Goal: Task Accomplishment & Management: Use online tool/utility

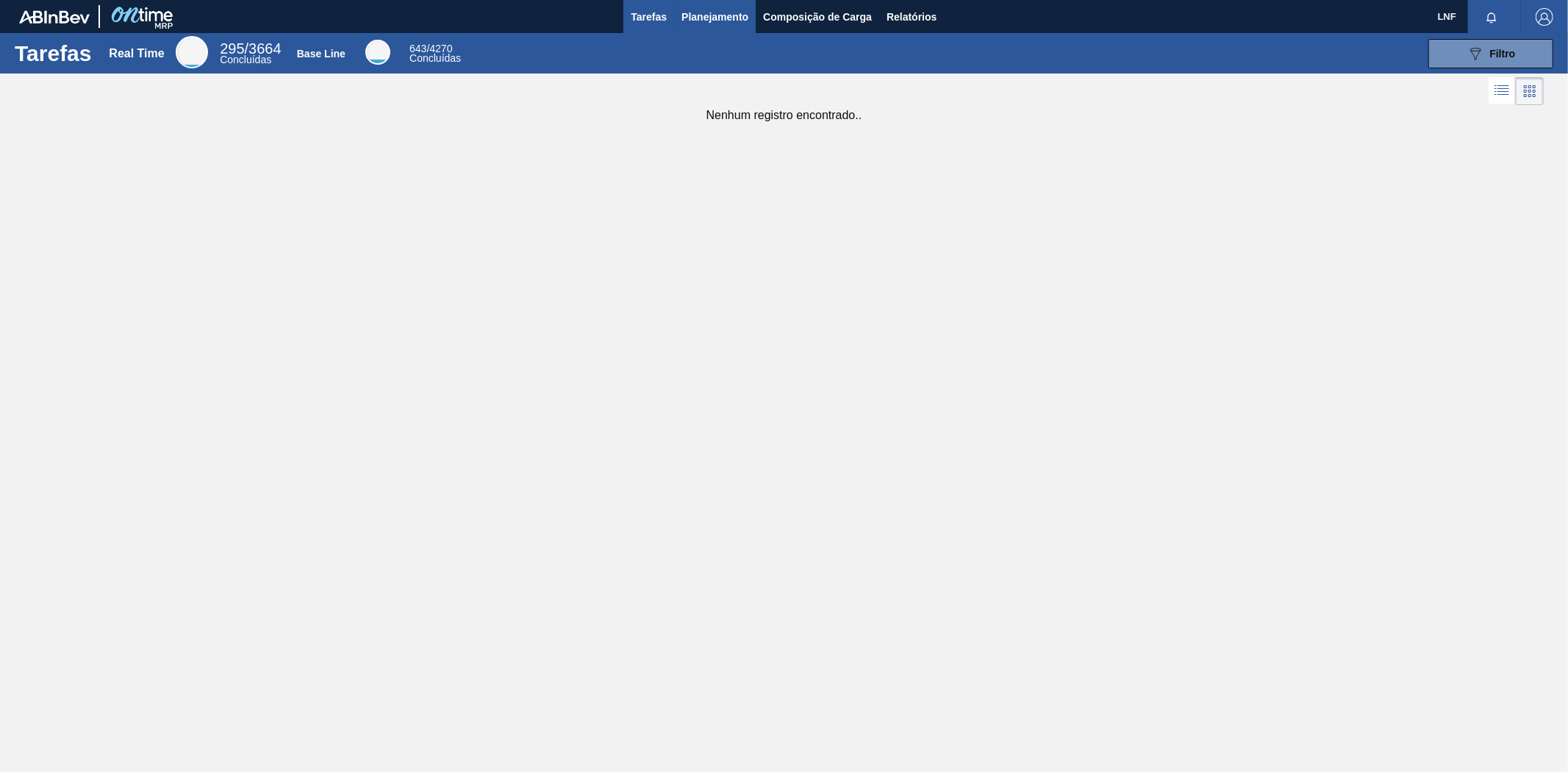
click at [716, 13] on span "Planejamento" at bounding box center [714, 17] width 67 height 18
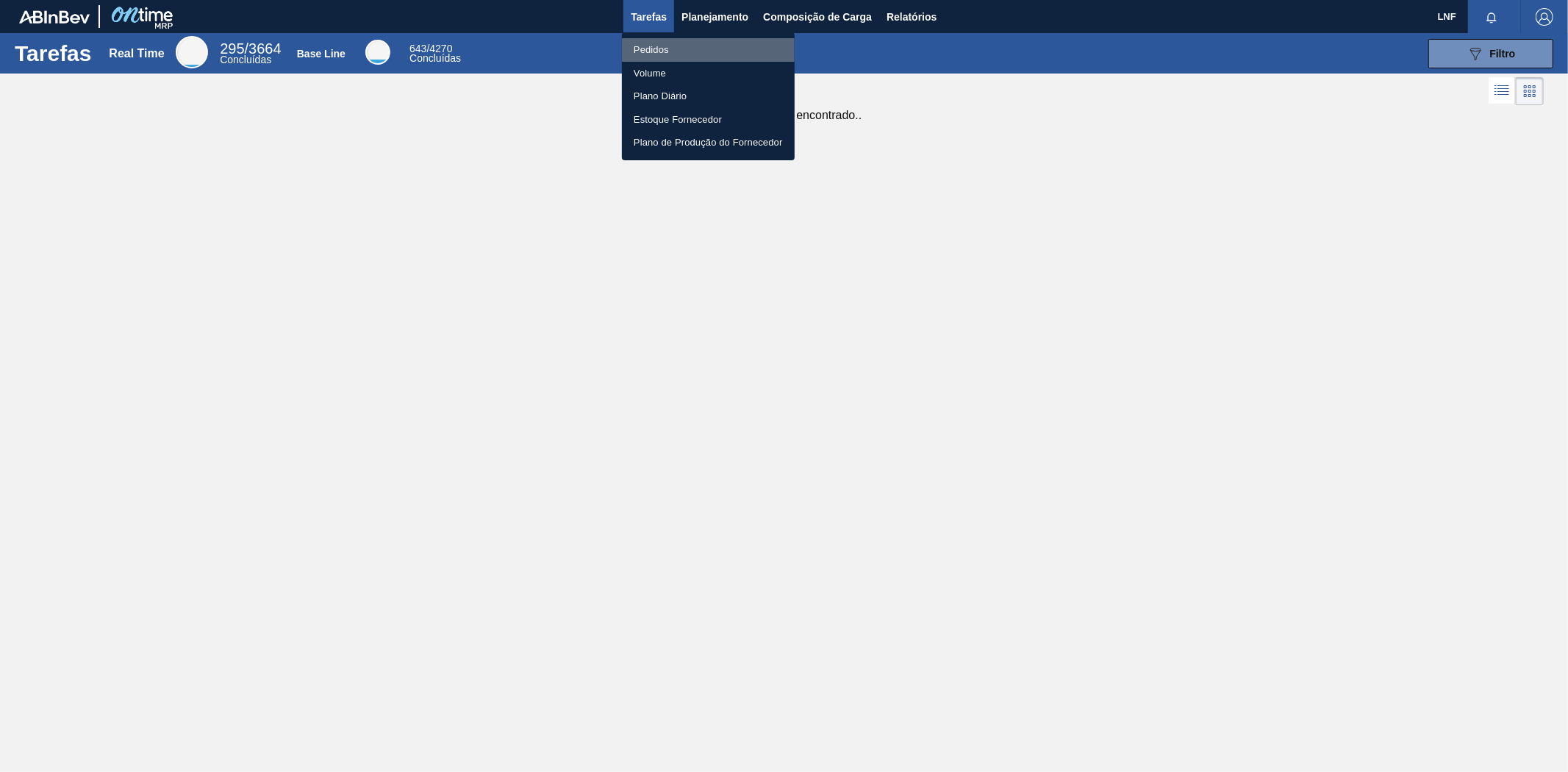
click at [652, 47] on li "Pedidos" at bounding box center [708, 50] width 173 height 23
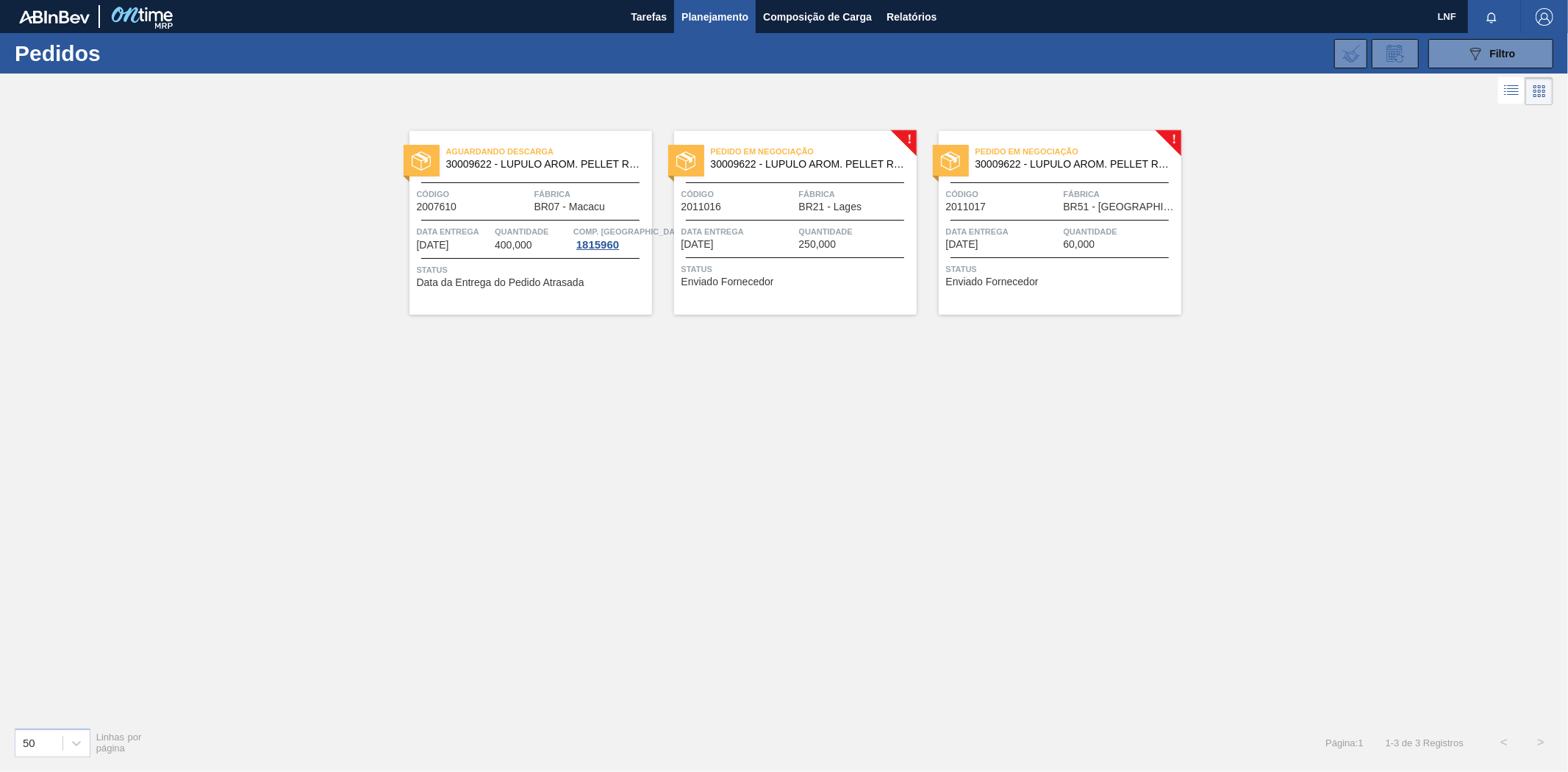
click at [859, 167] on span "30009622 - LUPULO AROM. PELLET REG CASCADE" at bounding box center [808, 165] width 194 height 11
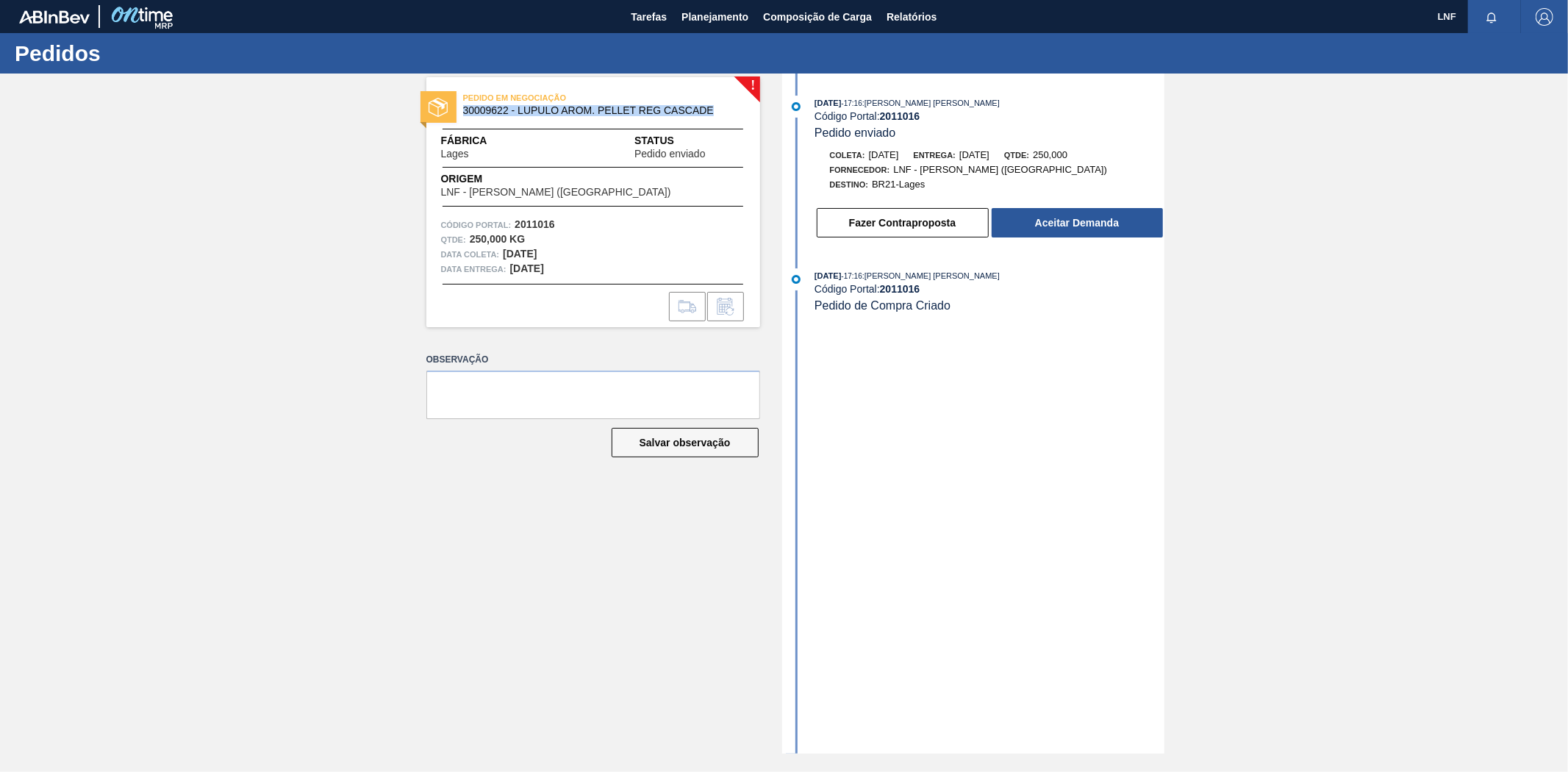
drag, startPoint x: 473, startPoint y: 115, endPoint x: 721, endPoint y: 112, distance: 248.0
click at [721, 112] on div "PEDIDO EM NEGOCIAÇÃO 30009622 - LUPULO AROM. PELLET REG CASCADE" at bounding box center [593, 104] width 333 height 33
copy span "30009622 - LUPULO AROM. PELLET REG CASCADE"
drag, startPoint x: 513, startPoint y: 222, endPoint x: 557, endPoint y: 223, distance: 44.0
click at [557, 223] on div "Código Portal: 2011016" at bounding box center [593, 225] width 304 height 14
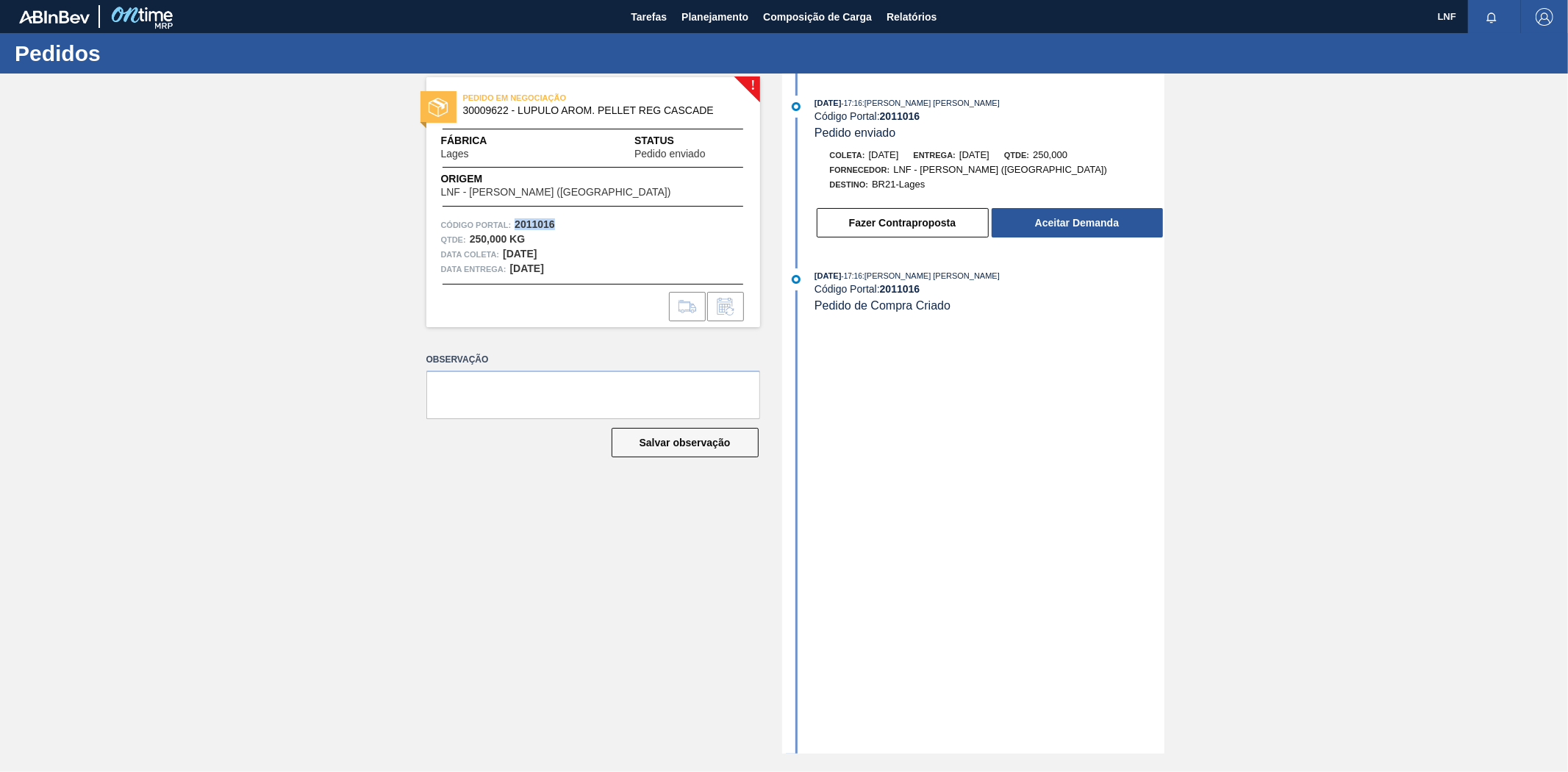
copy strong "2011016"
click at [784, 18] on span "Composição de Carga" at bounding box center [817, 17] width 108 height 18
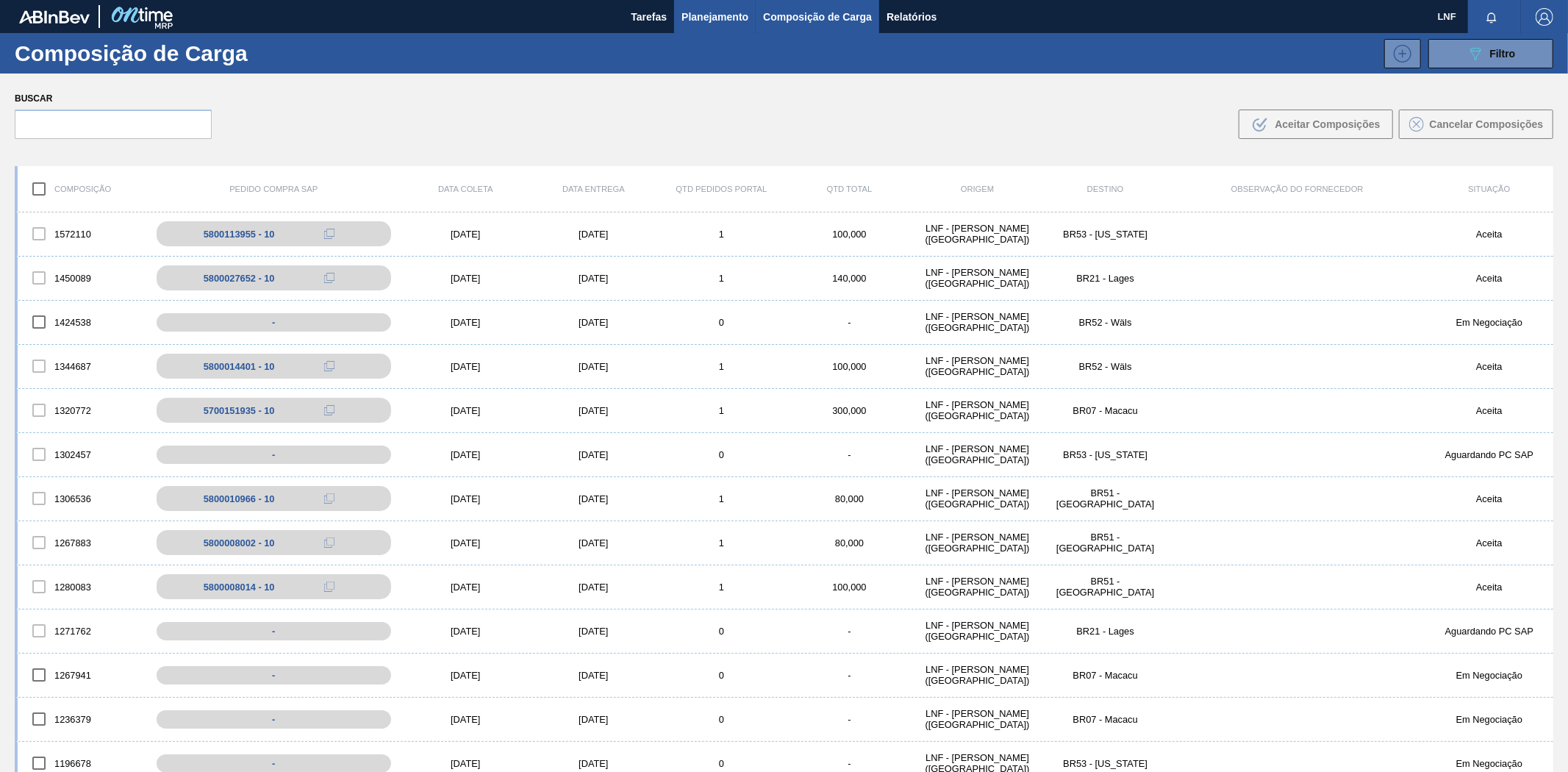
click at [731, 16] on span "Planejamento" at bounding box center [714, 17] width 67 height 18
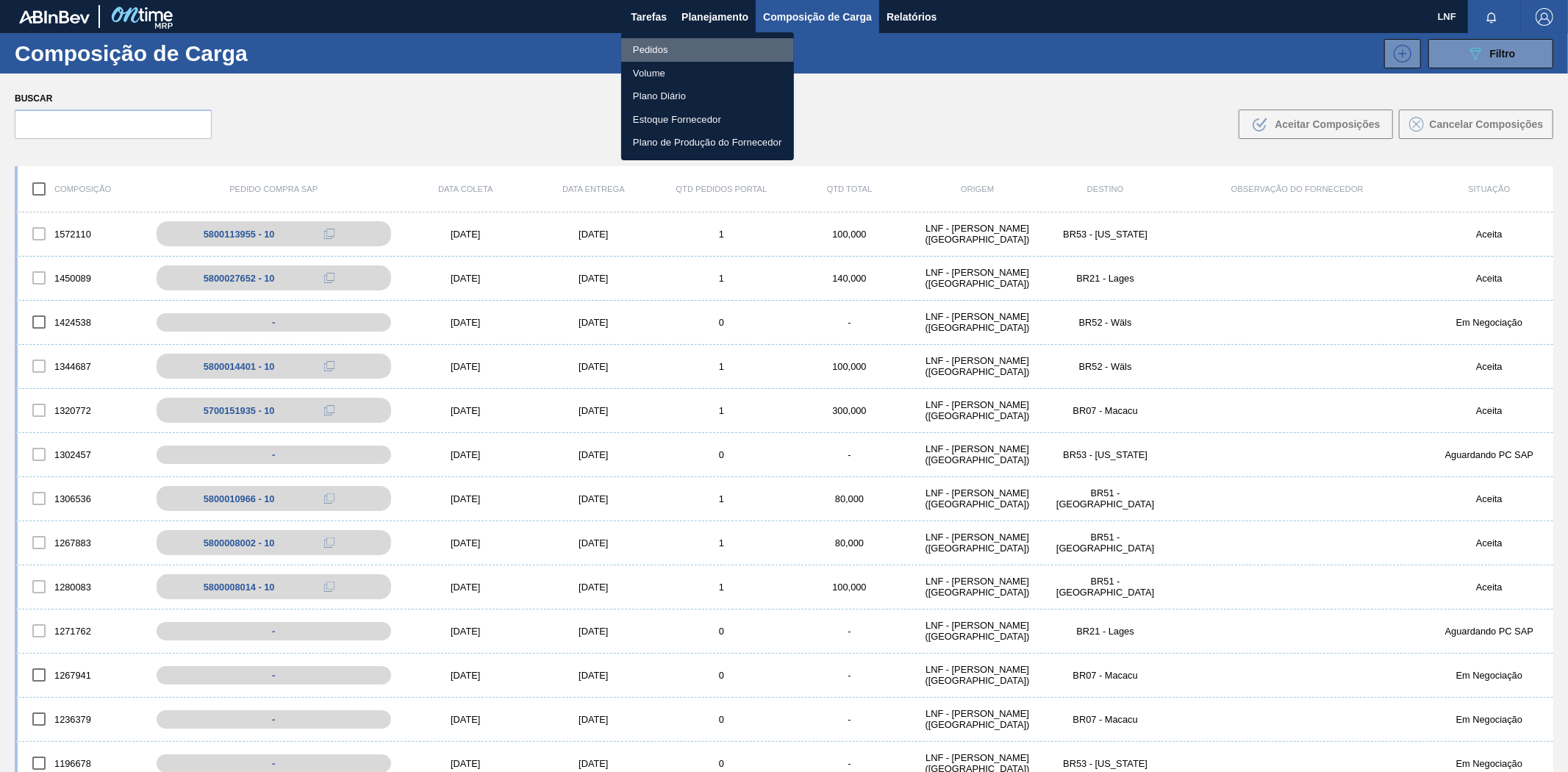
click at [648, 47] on li "Pedidos" at bounding box center [707, 50] width 173 height 23
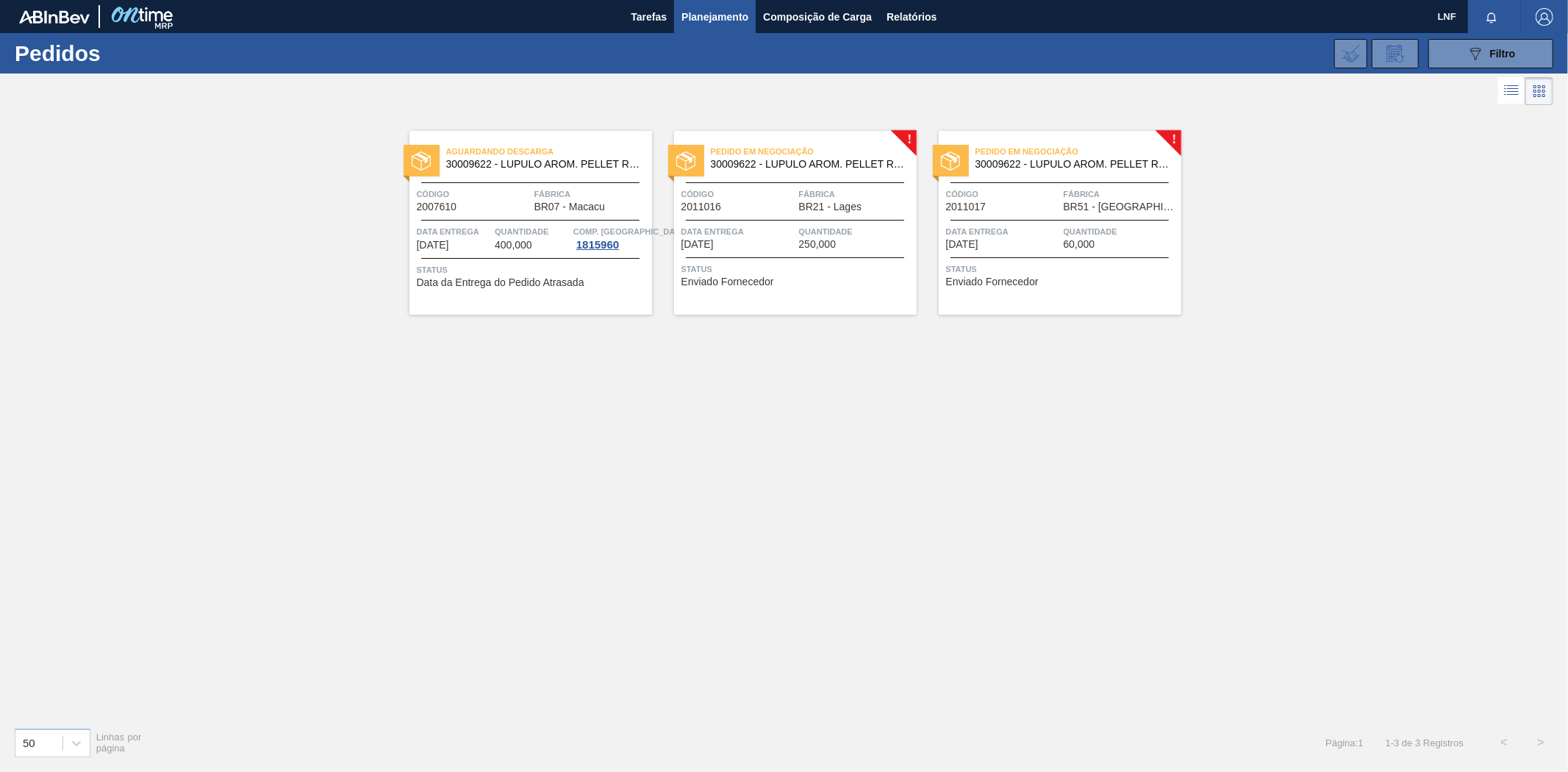
click at [1039, 153] on span "Pedido em Negociação" at bounding box center [1078, 151] width 206 height 14
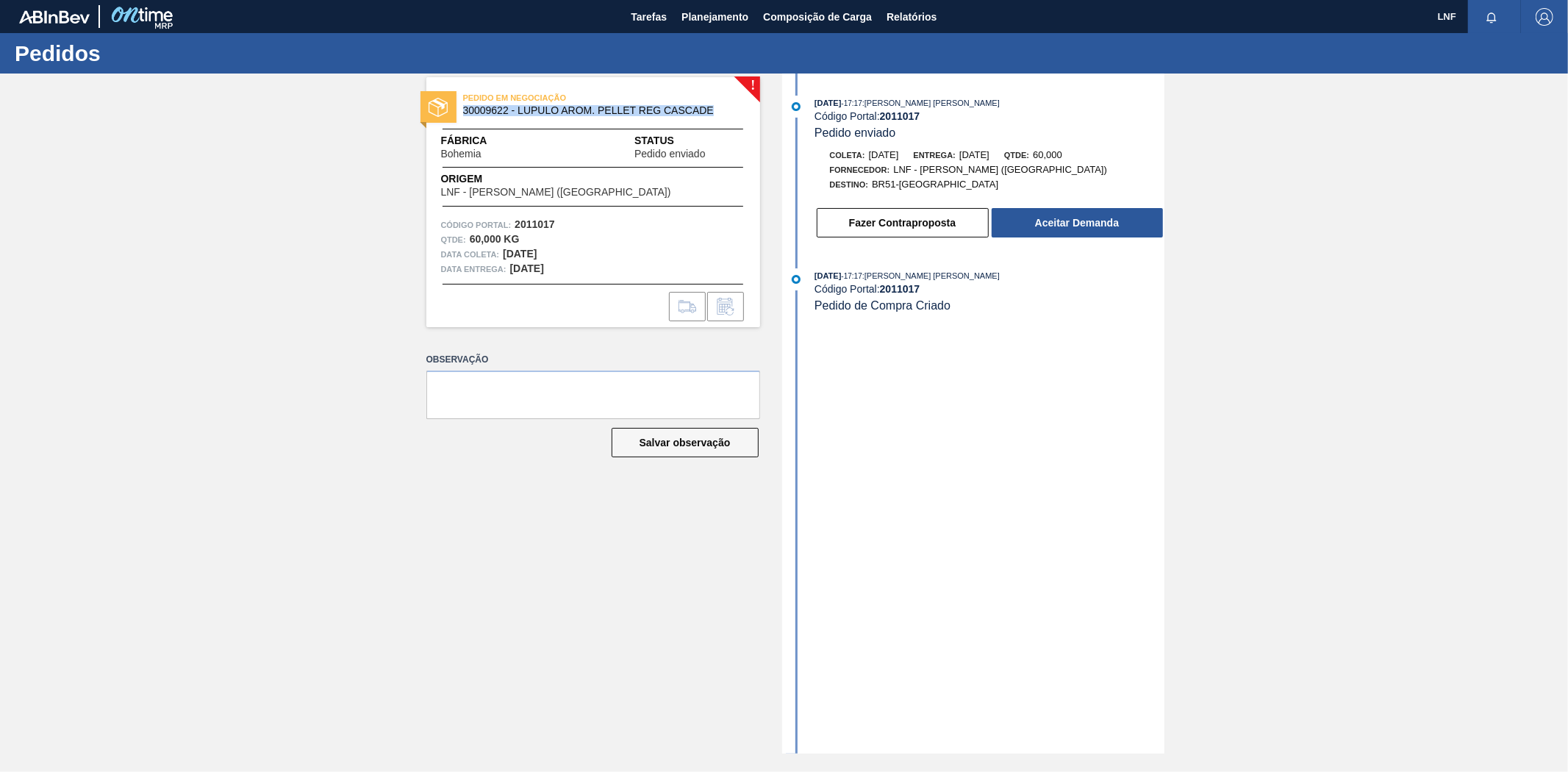
drag, startPoint x: 463, startPoint y: 111, endPoint x: 719, endPoint y: 108, distance: 256.0
click at [721, 108] on span "30009622 - LUPULO AROM. PELLET REG CASCADE" at bounding box center [597, 111] width 267 height 11
drag, startPoint x: 516, startPoint y: 223, endPoint x: 556, endPoint y: 227, distance: 40.2
click at [556, 227] on div "Código Portal: 2011017" at bounding box center [593, 225] width 304 height 14
copy strong "2011017"
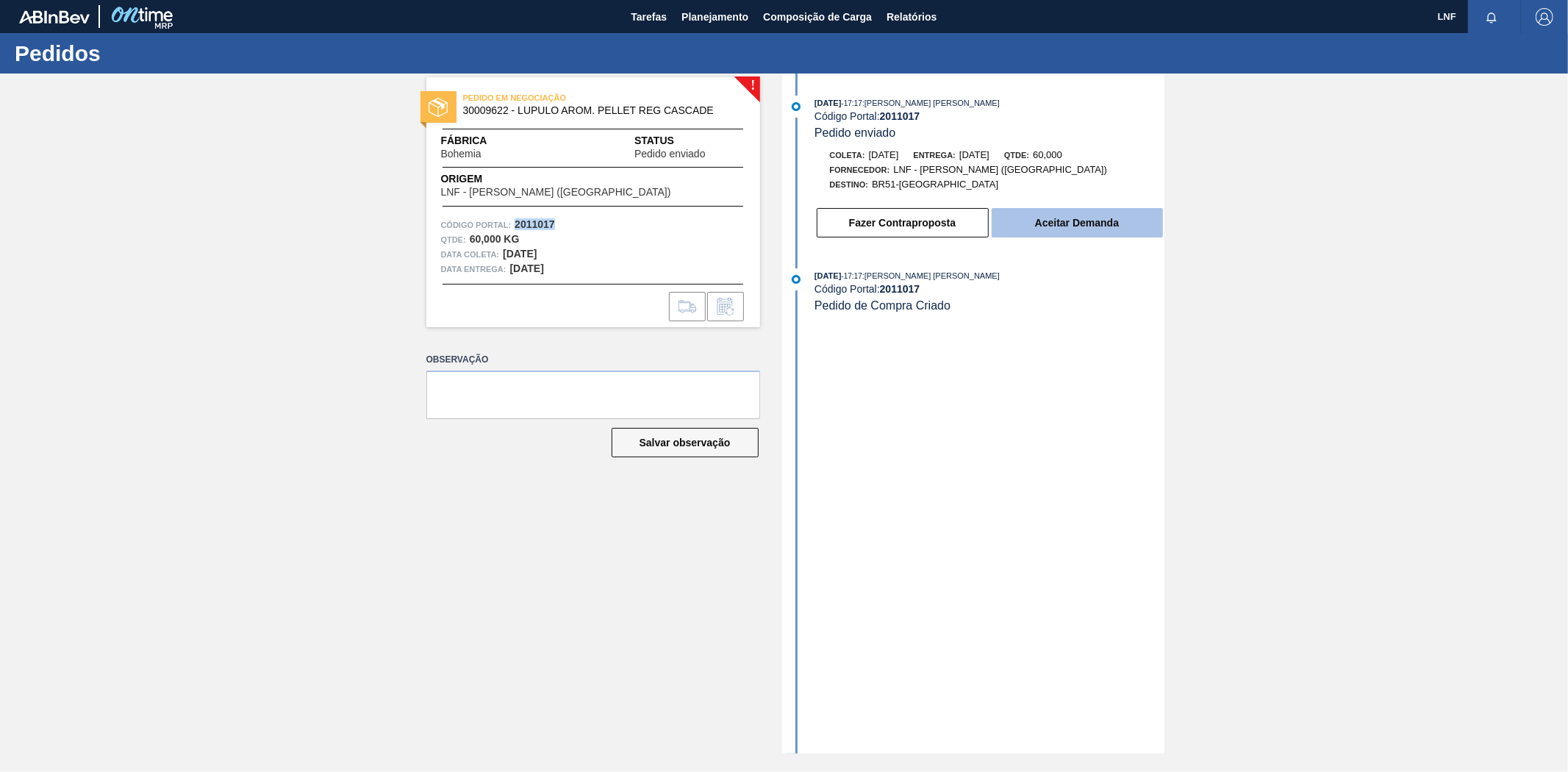
click at [1073, 227] on button "Aceitar Demanda" at bounding box center [1077, 223] width 171 height 30
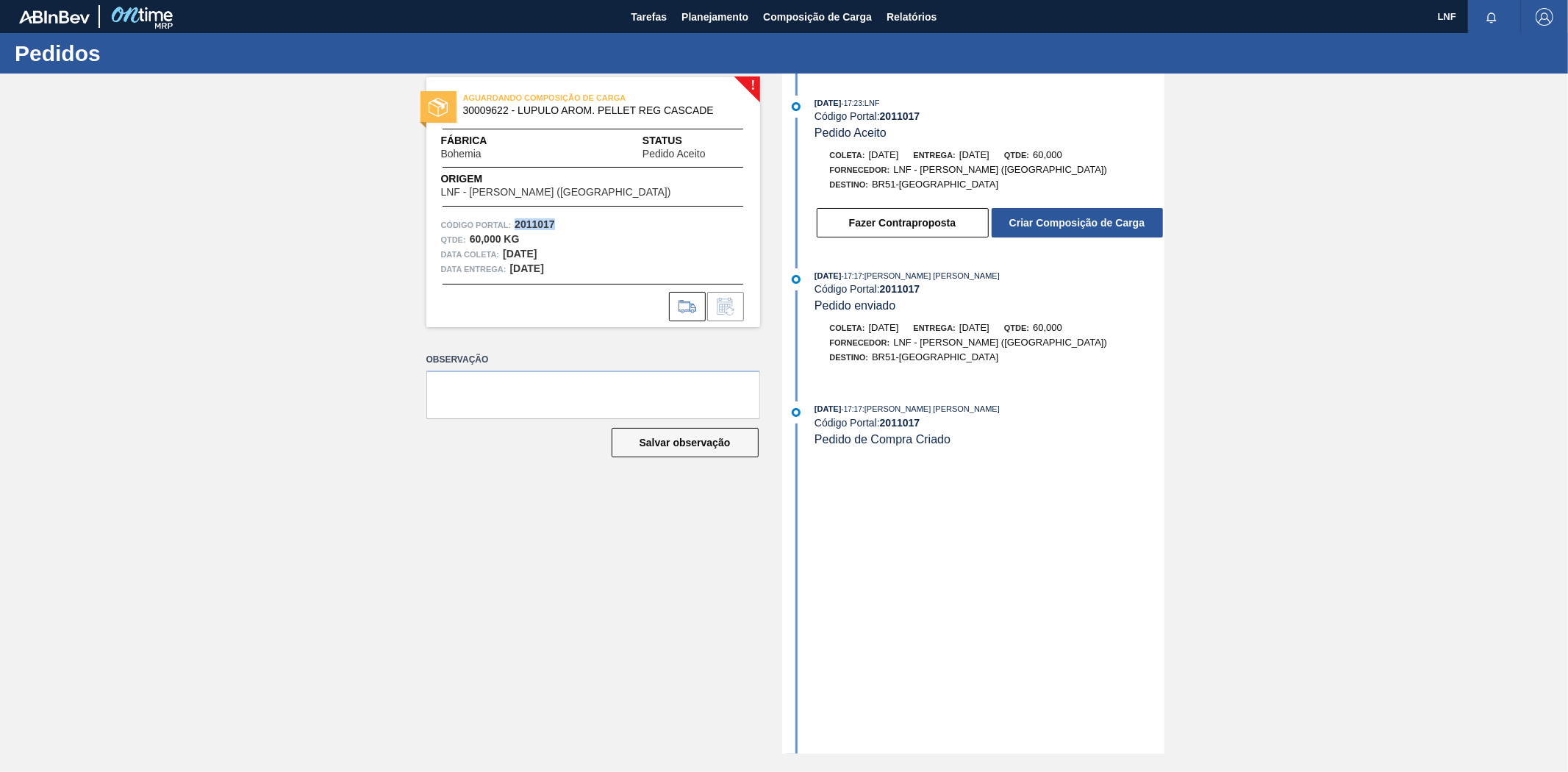
click at [1079, 233] on button "Criar Composição de Carga" at bounding box center [1077, 223] width 171 height 30
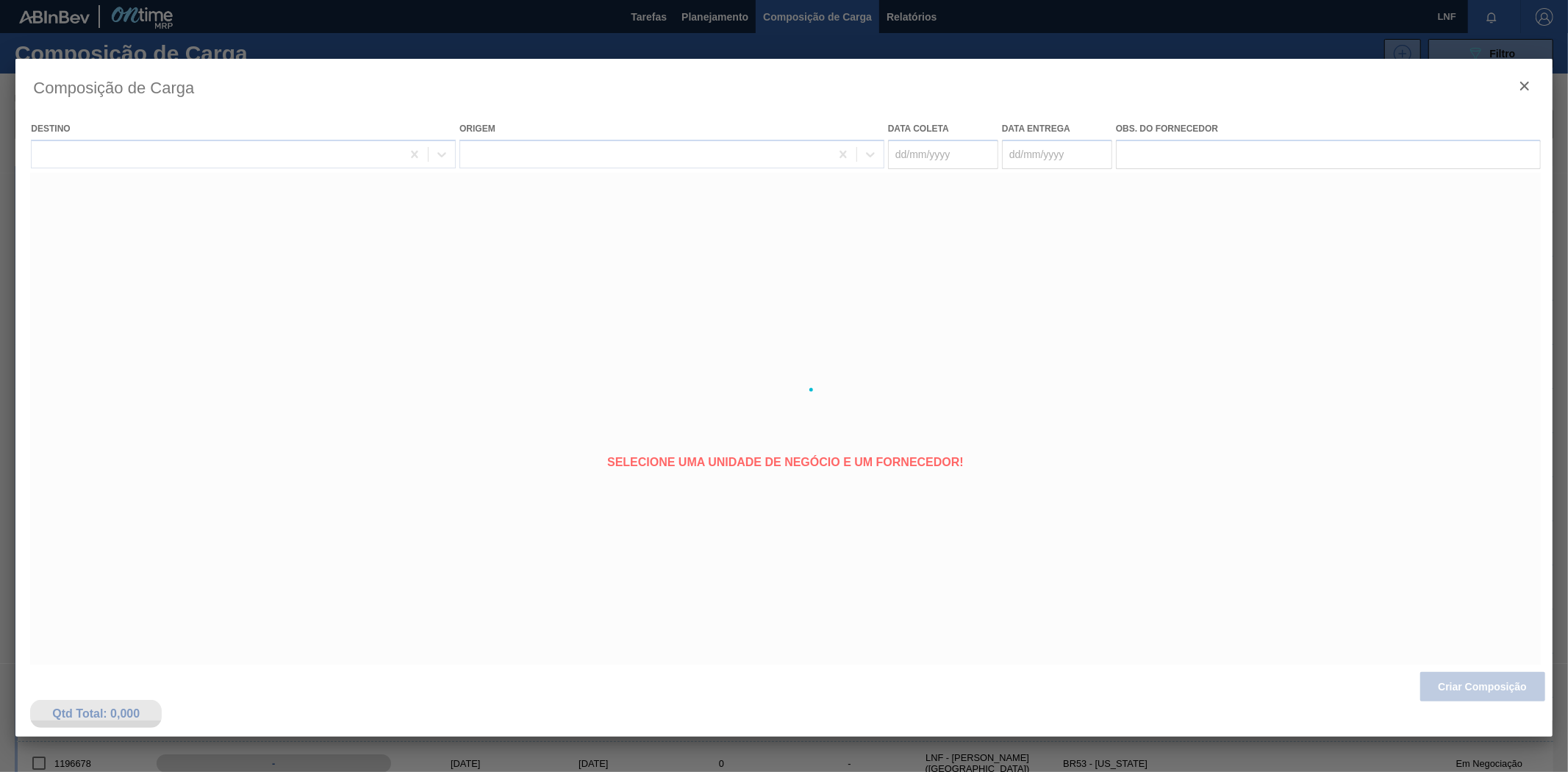
type coleta "[DATE]"
type entrega "[DATE]"
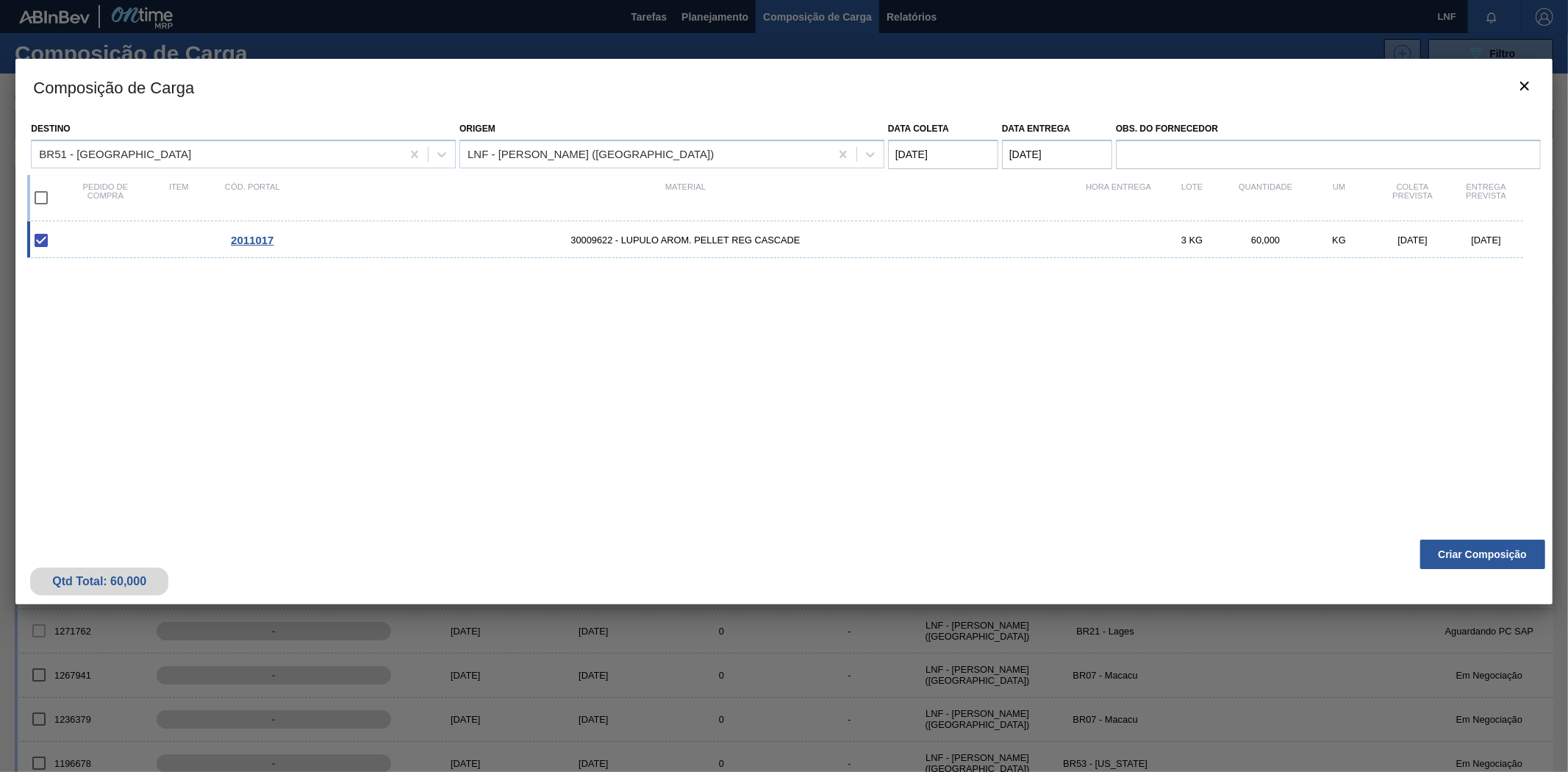
click at [41, 197] on input "checkbox" at bounding box center [41, 198] width 31 height 31
checkbox input "true"
click at [901, 152] on coleta "[DATE]" at bounding box center [943, 154] width 110 height 30
click at [953, 309] on div "19" at bounding box center [953, 308] width 20 height 20
type coleta "[DATE]"
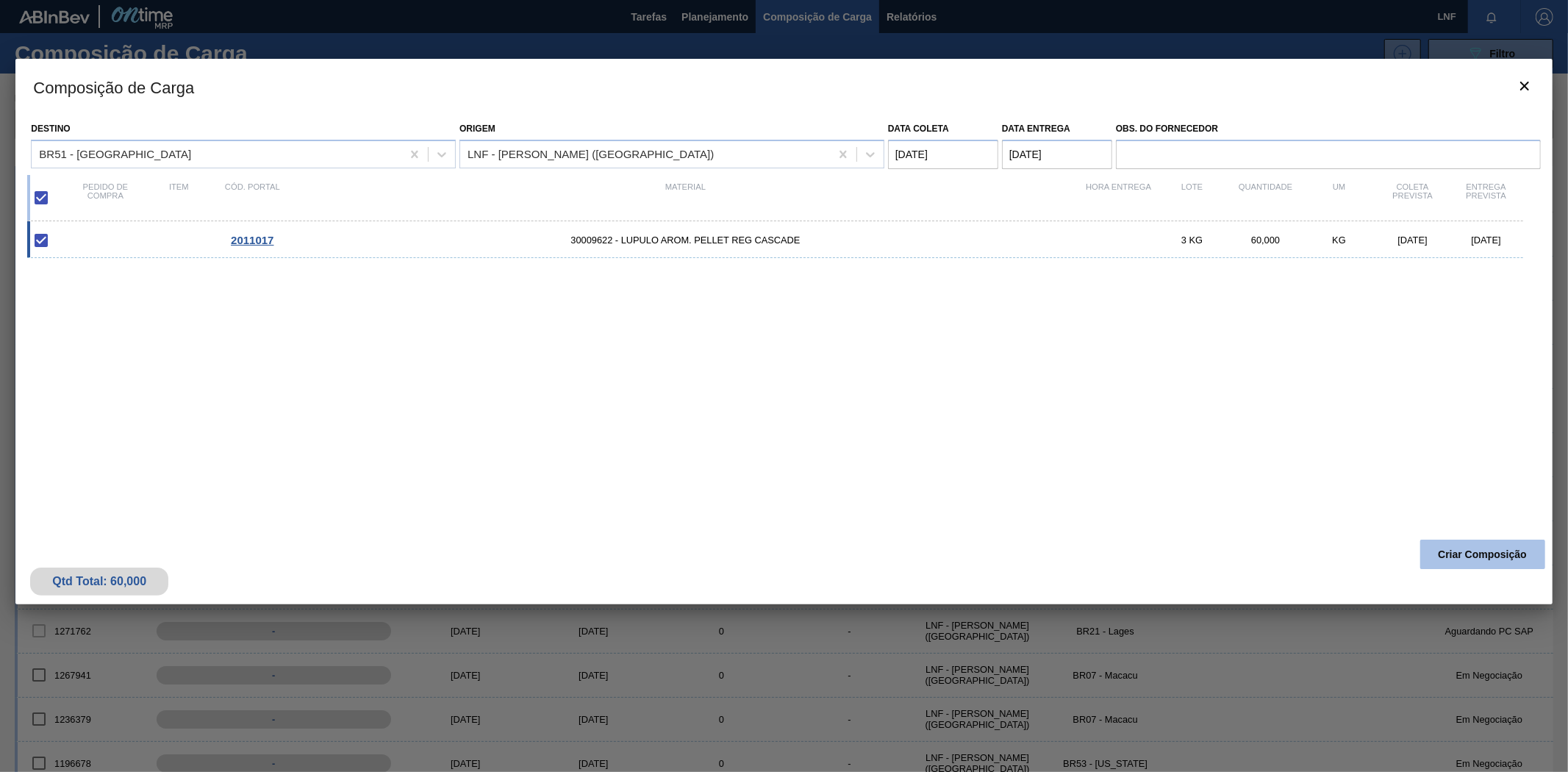
click at [1471, 551] on button "Criar Composição" at bounding box center [1483, 554] width 125 height 30
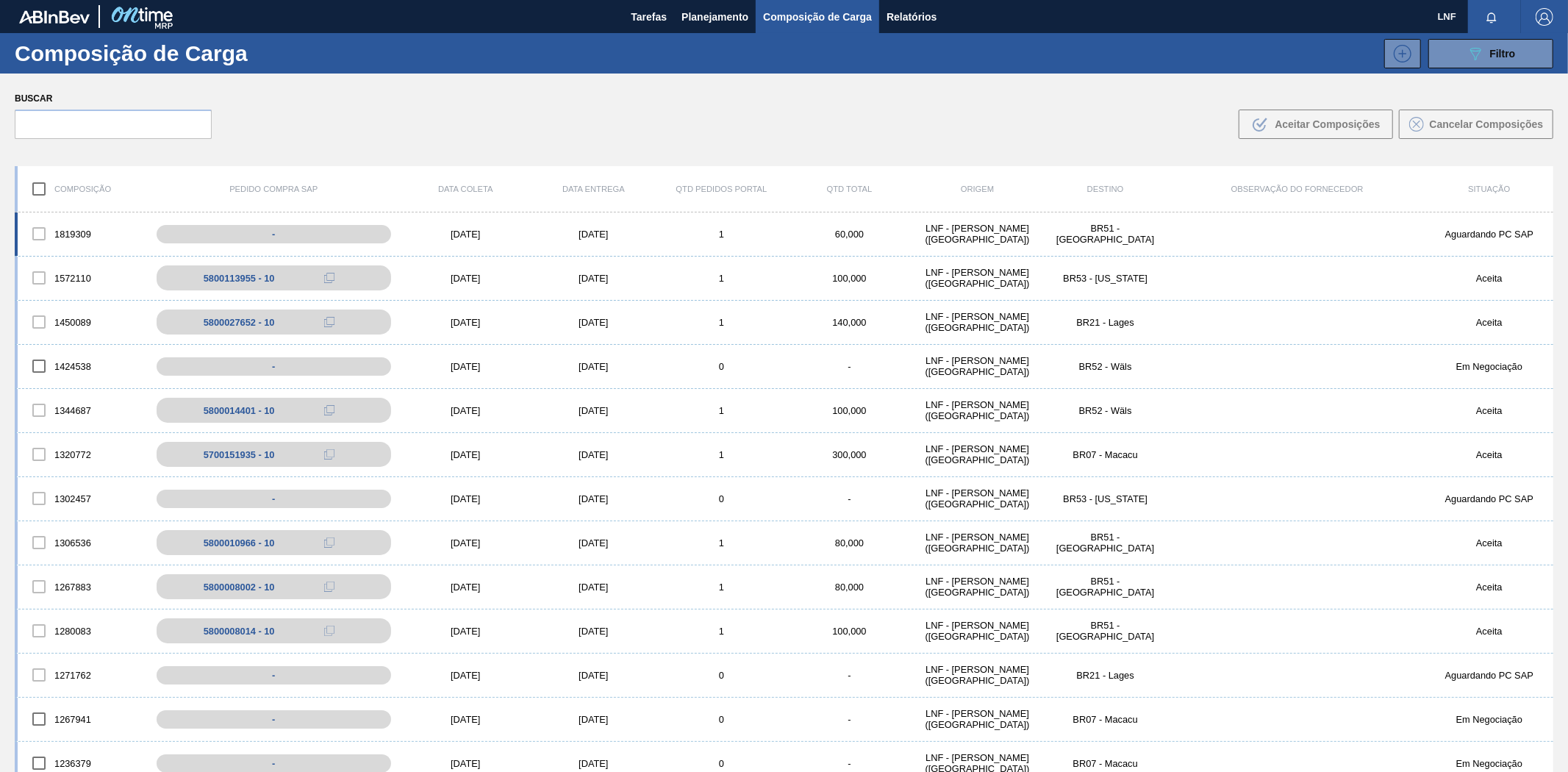
click at [985, 223] on div "LNF - [PERSON_NAME] ([GEOGRAPHIC_DATA])" at bounding box center [978, 233] width 128 height 22
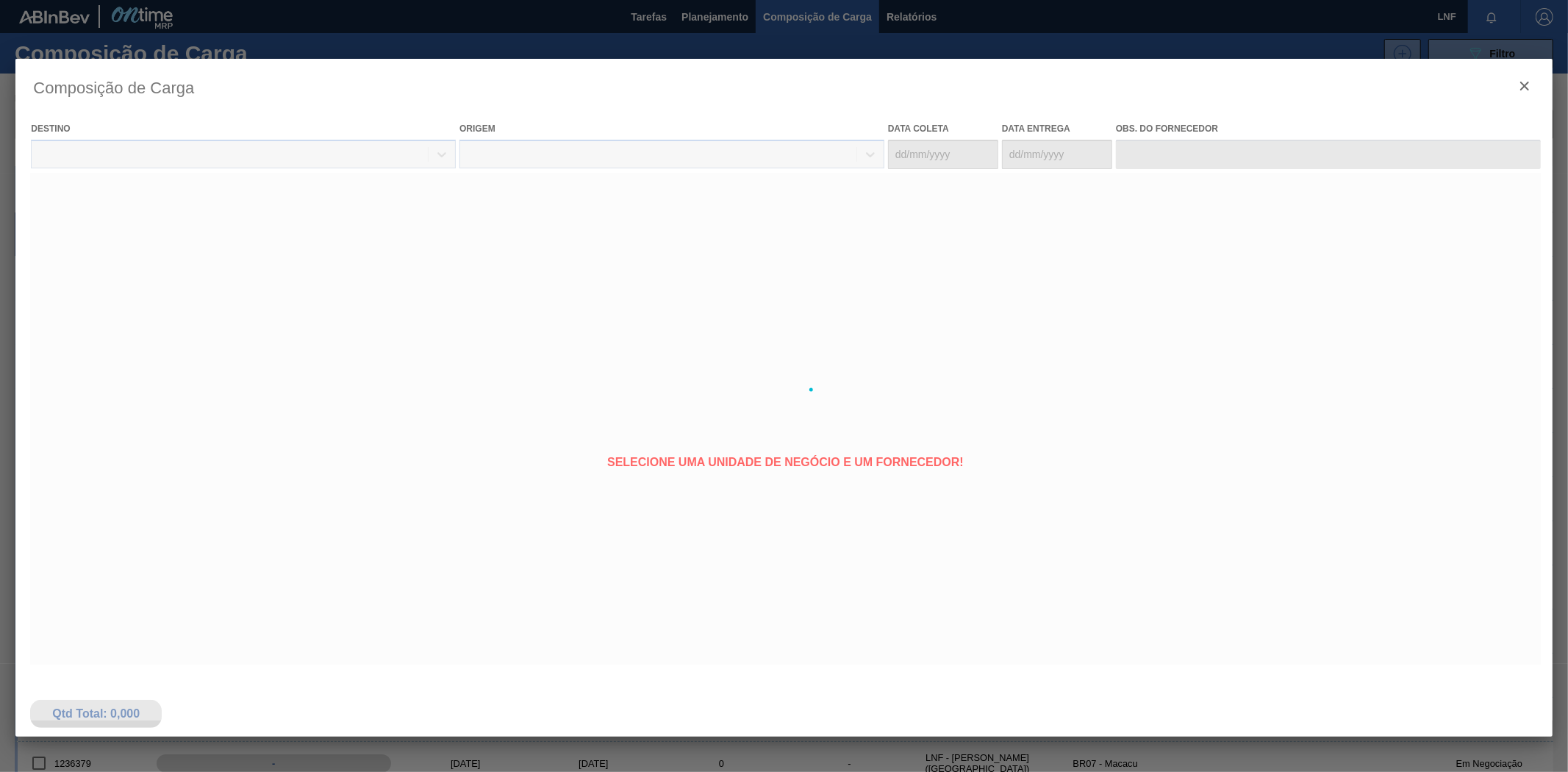
type coleta "[DATE]"
type entrega "[DATE]"
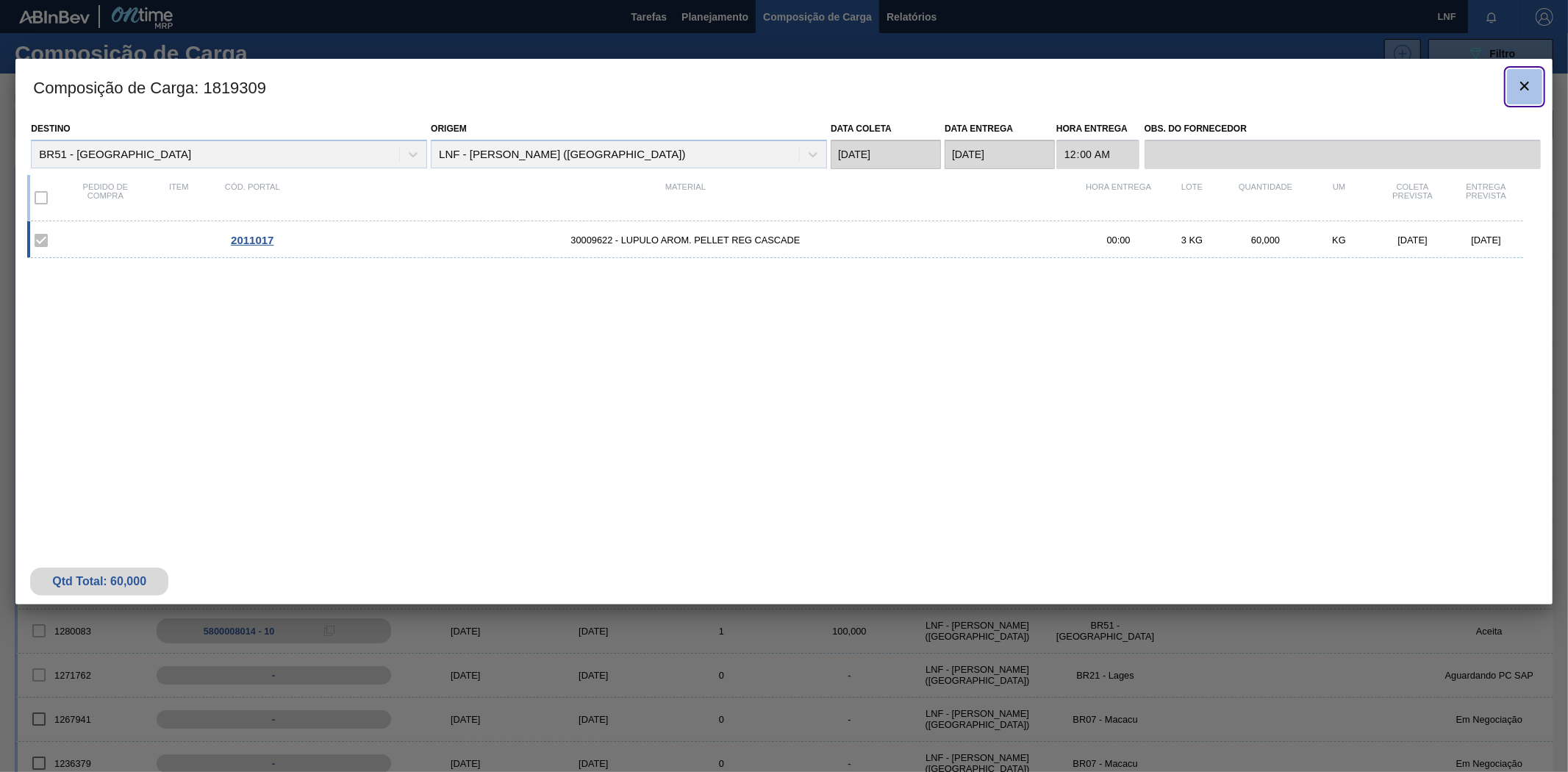
click at [1526, 81] on icon "botão de ícone" at bounding box center [1525, 86] width 18 height 18
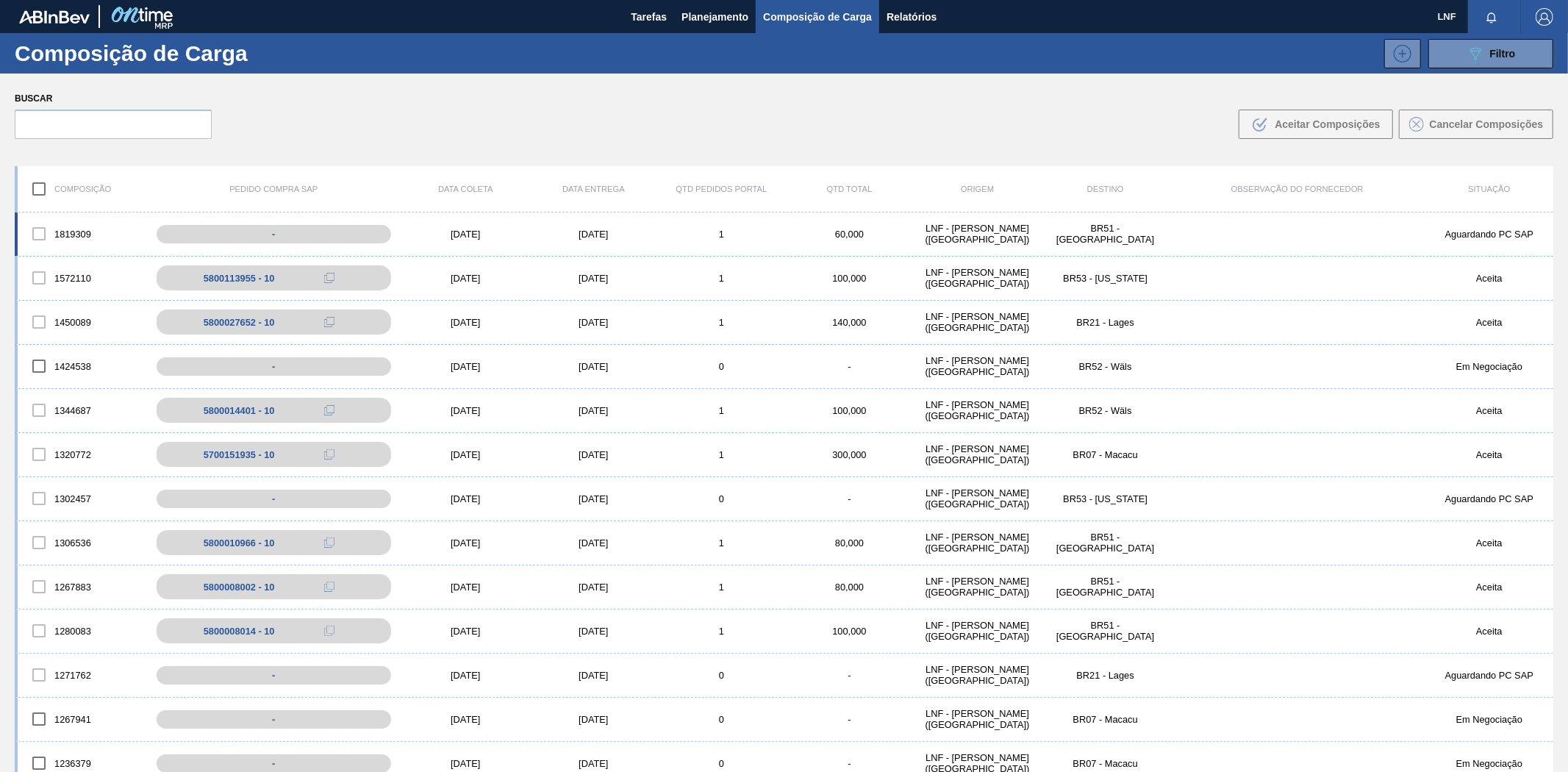
click at [736, 241] on div "1819309 - [DATE] [DATE] 1 60,000 LNF - [GEOGRAPHIC_DATA][PERSON_NAME] ([GEOGRAP…" at bounding box center [783, 234] width 1538 height 44
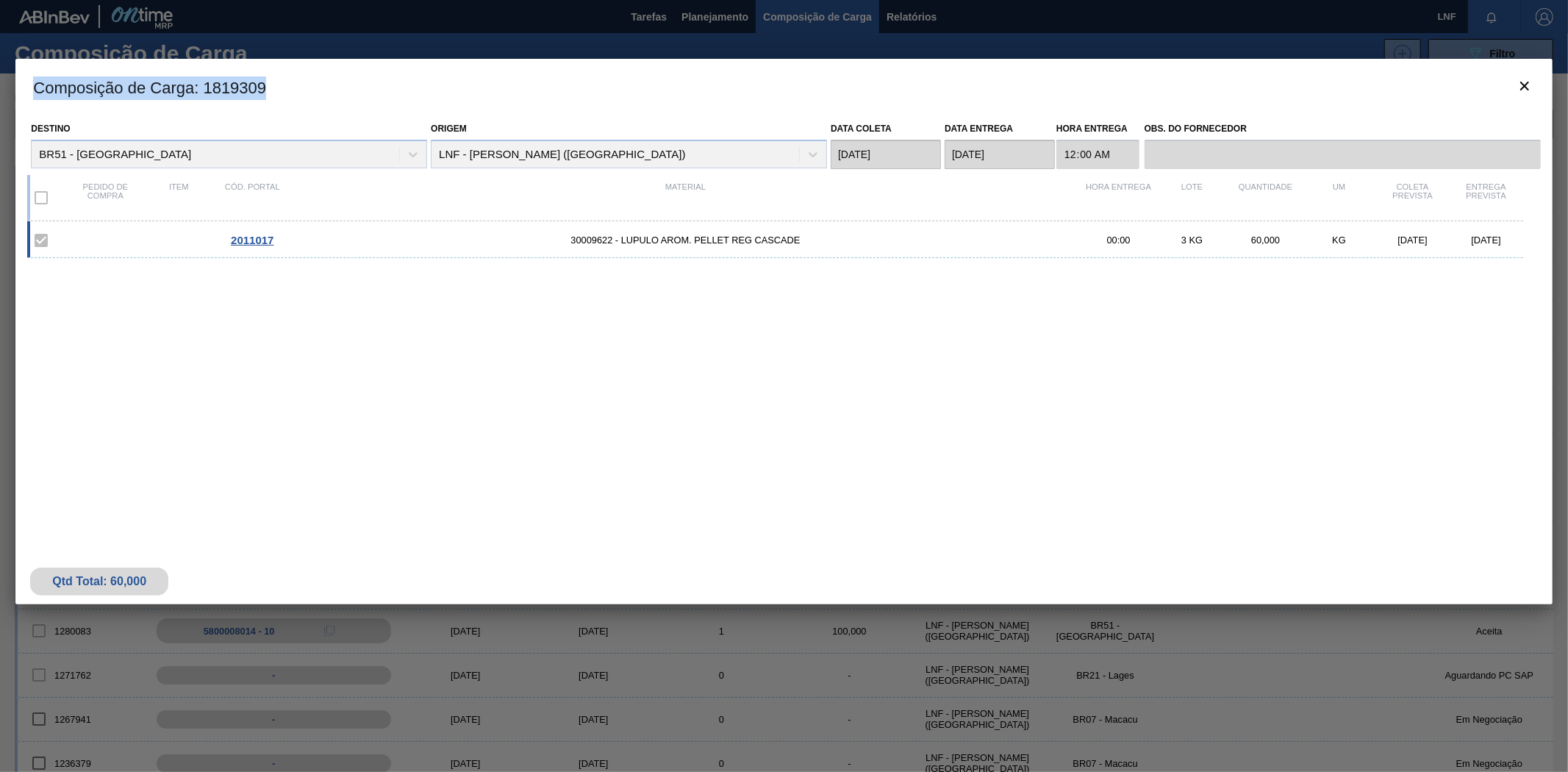
drag, startPoint x: 35, startPoint y: 86, endPoint x: 284, endPoint y: 91, distance: 249.1
click at [284, 91] on h3 "Composição de Carga : 1819309" at bounding box center [783, 87] width 1537 height 56
copy h3 "Composição de Carga : 1819309"
click at [1529, 84] on icon "botão de ícone" at bounding box center [1525, 86] width 18 height 18
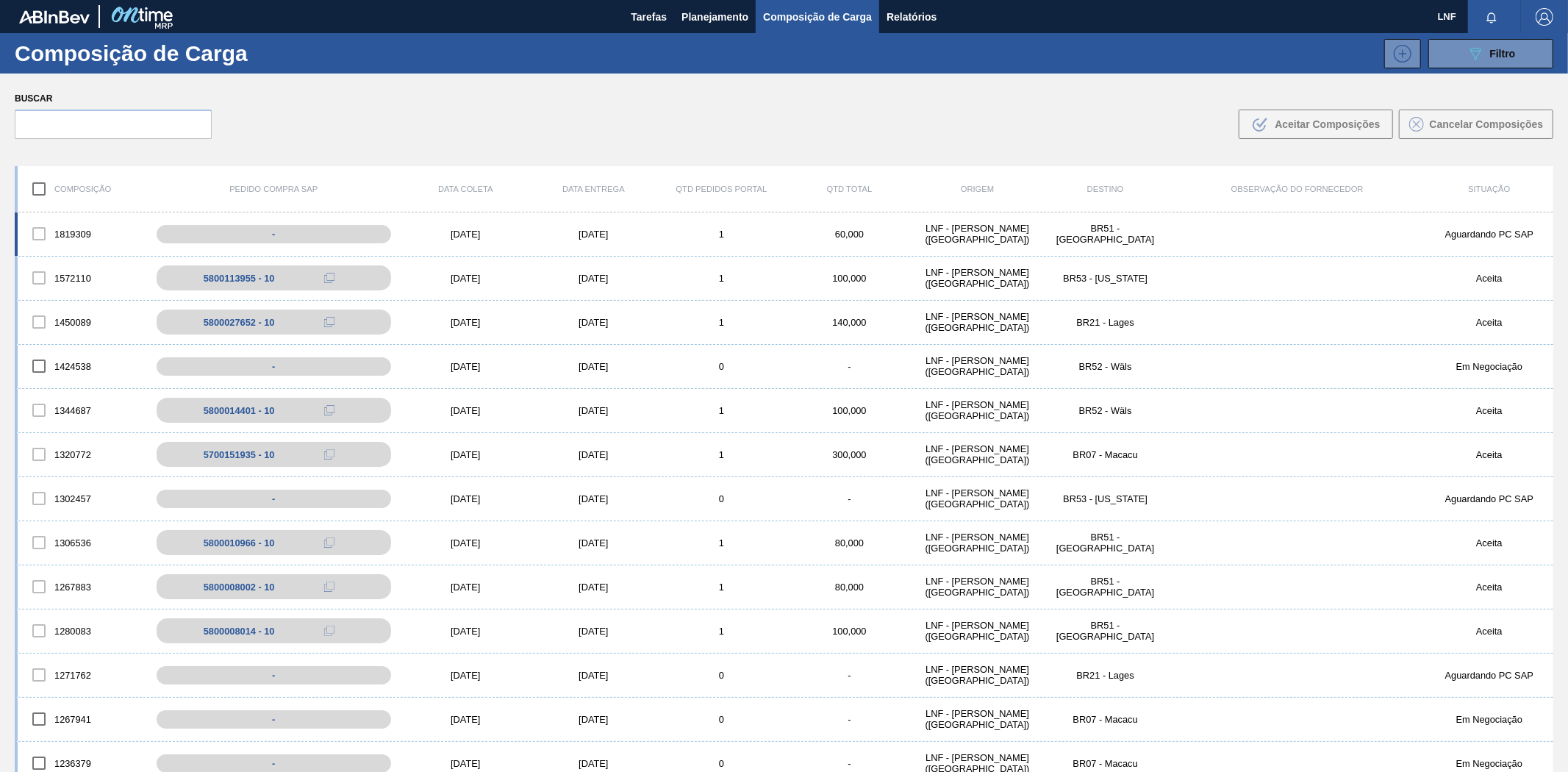
click at [525, 230] on div "[DATE]" at bounding box center [465, 235] width 128 height 11
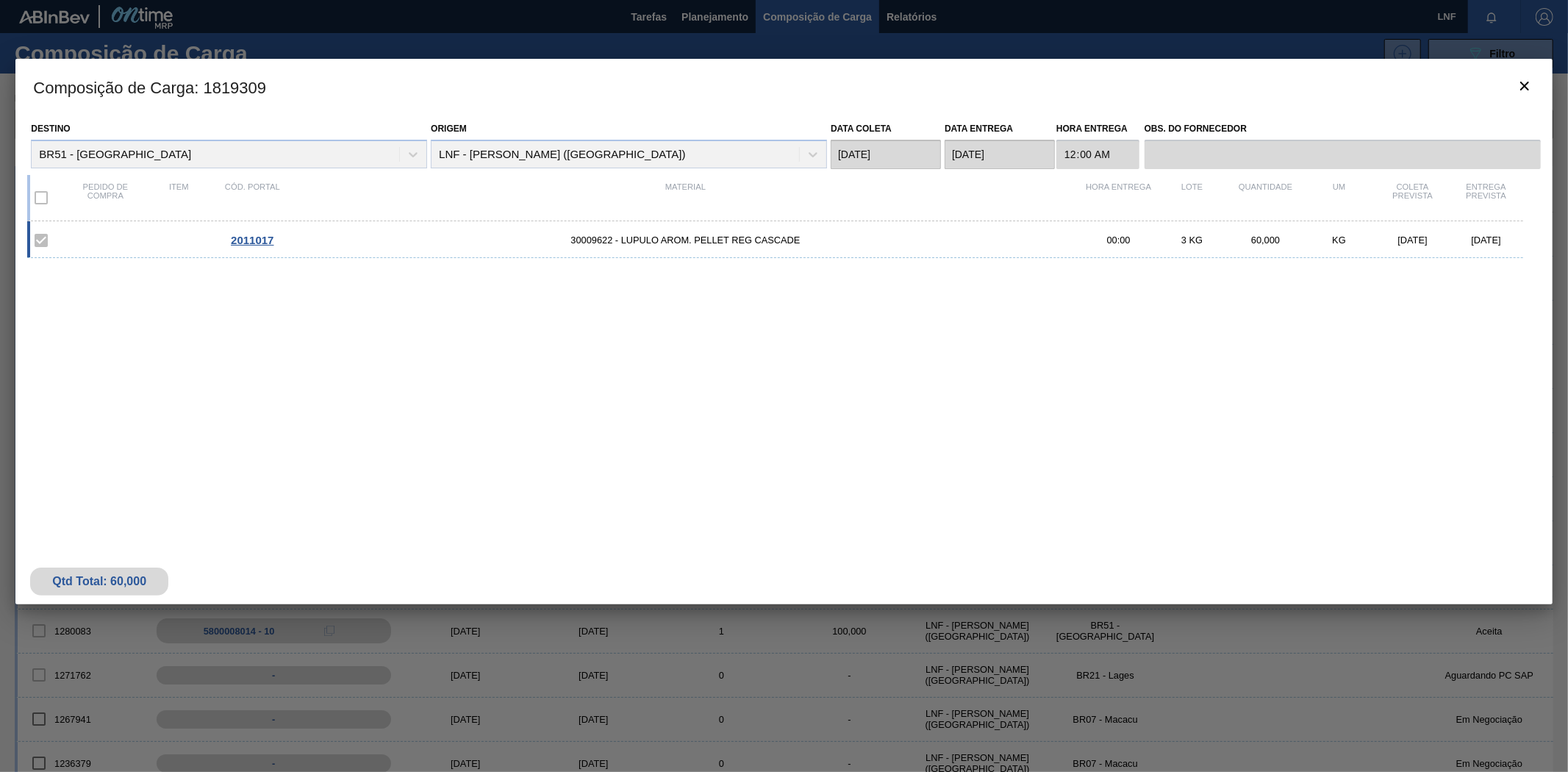
click at [214, 92] on h3 "Composição de Carga : 1819309" at bounding box center [783, 87] width 1537 height 56
click at [214, 91] on h3 "Composição de Carga : 1819309" at bounding box center [783, 87] width 1537 height 56
copy h3 "1819309"
